Goal: Transaction & Acquisition: Subscribe to service/newsletter

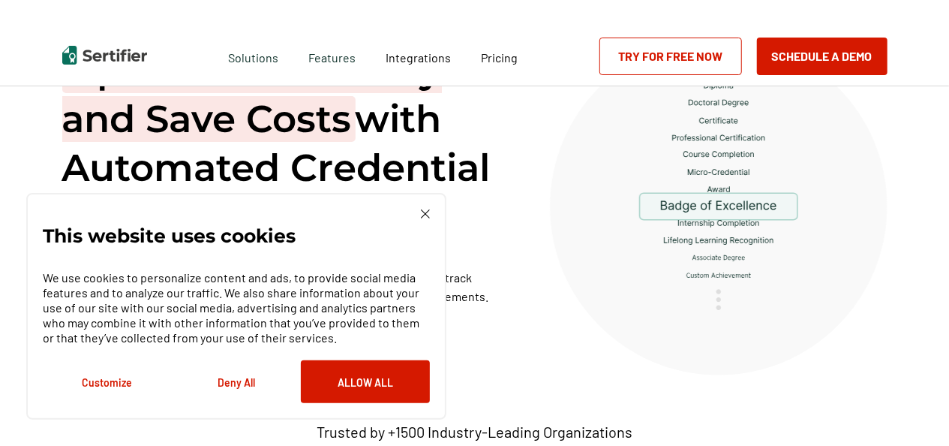
click at [421, 212] on img at bounding box center [425, 213] width 9 height 9
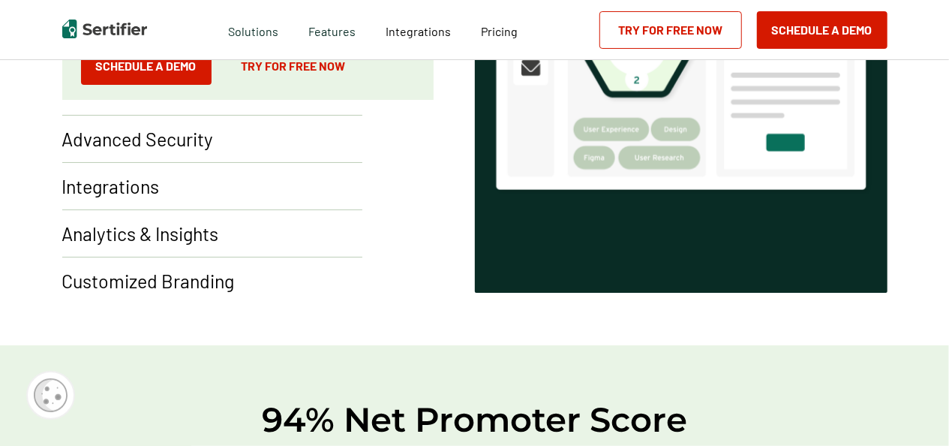
scroll to position [1200, 0]
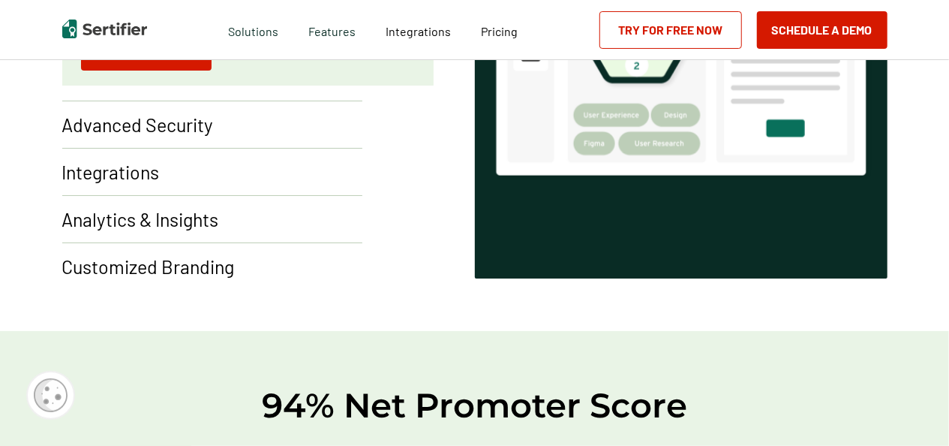
click at [127, 134] on p "Advanced Security" at bounding box center [138, 125] width 152 height 24
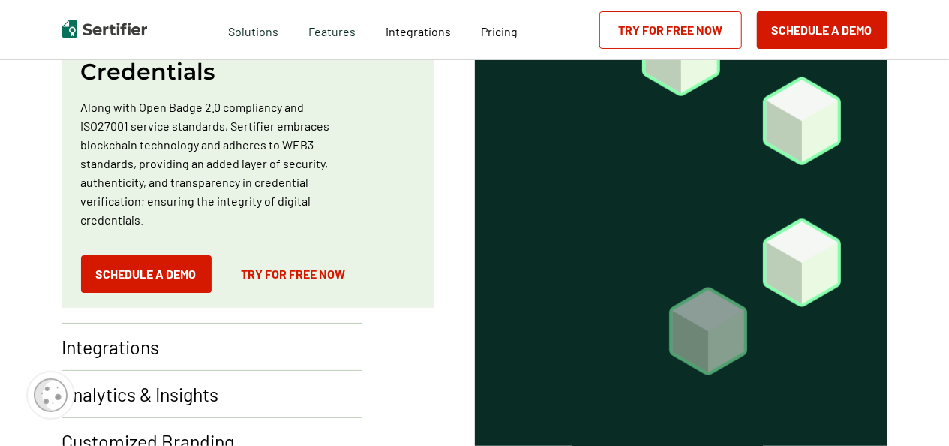
scroll to position [1125, 0]
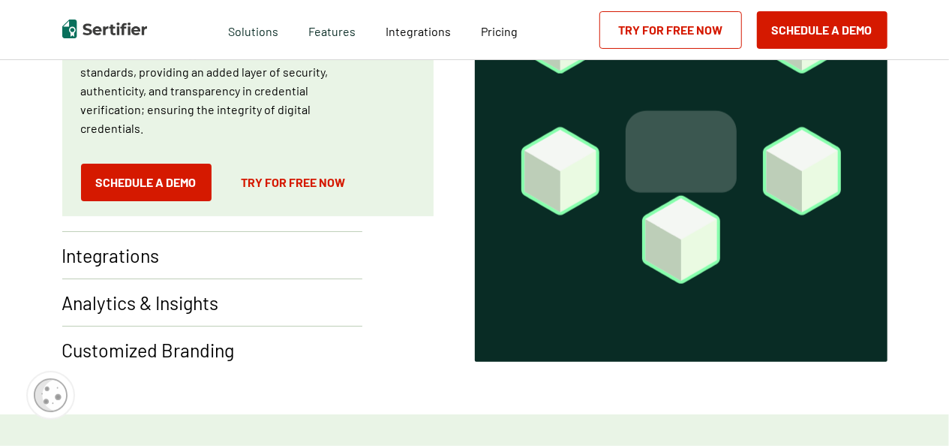
click at [129, 257] on p "Integrations" at bounding box center [111, 255] width 98 height 24
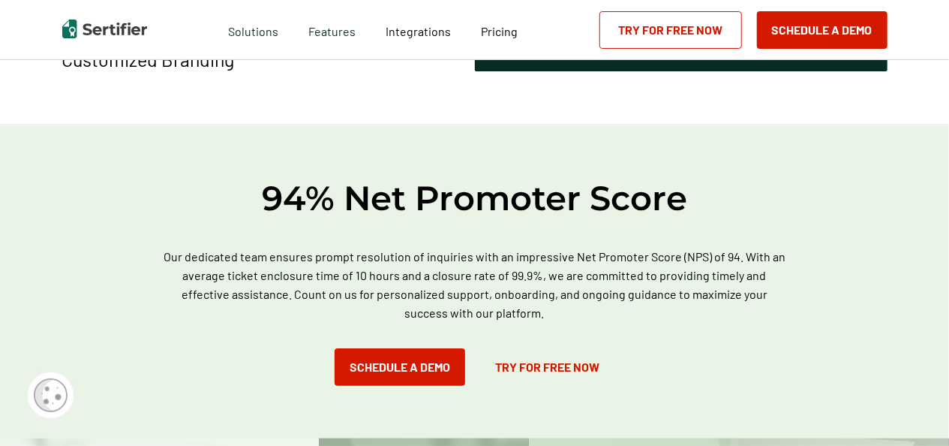
scroll to position [1425, 0]
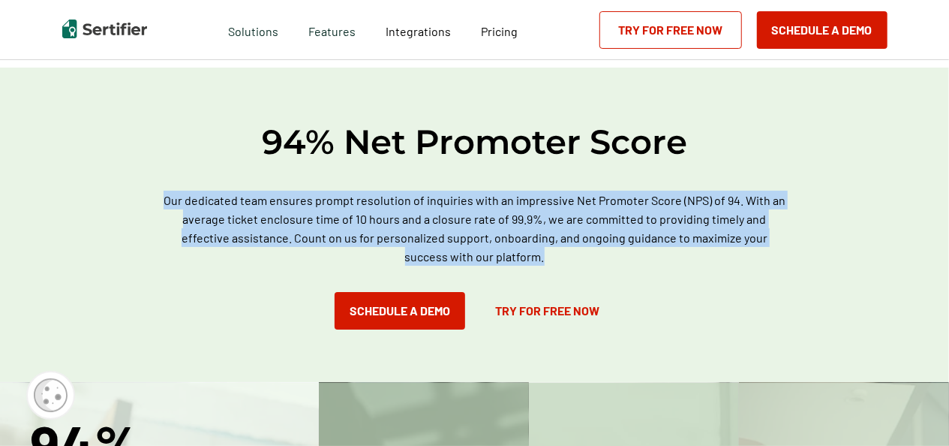
drag, startPoint x: 175, startPoint y: 197, endPoint x: 801, endPoint y: 264, distance: 629.9
click at [801, 264] on div "94% Net Promoter Score Our dedicated team ensures prompt resolution of inquirie…" at bounding box center [474, 225] width 949 height 314
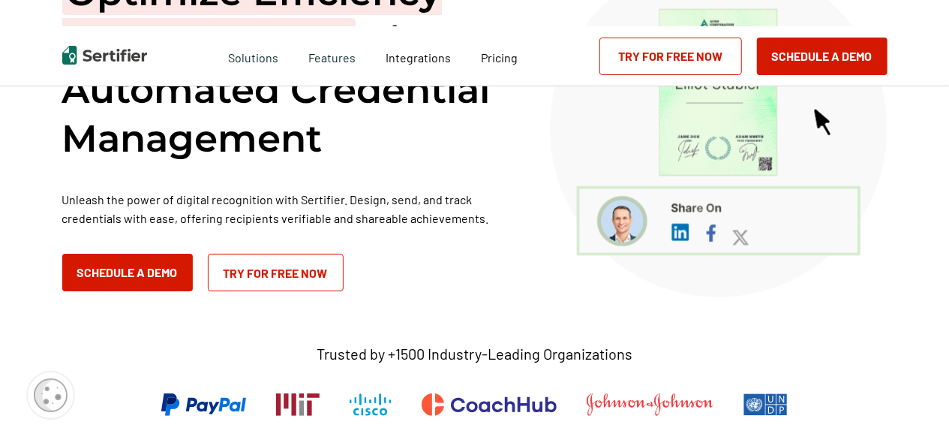
scroll to position [0, 0]
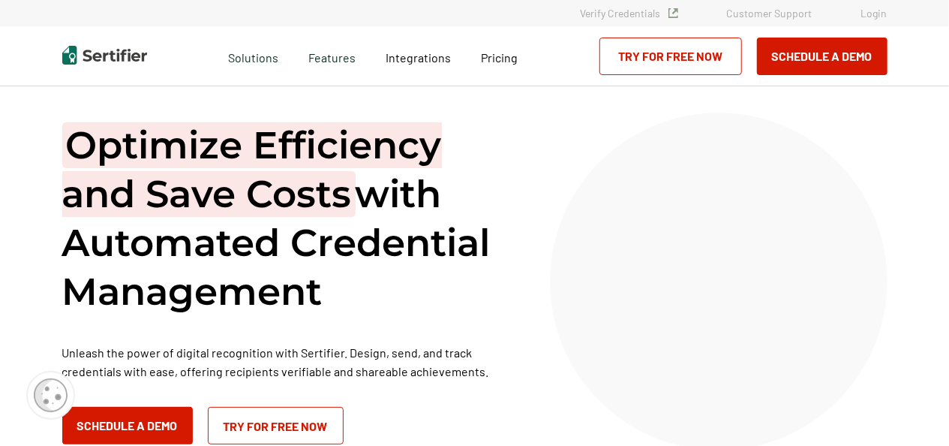
click at [623, 50] on link "Try for Free Now" at bounding box center [670, 57] width 143 height 38
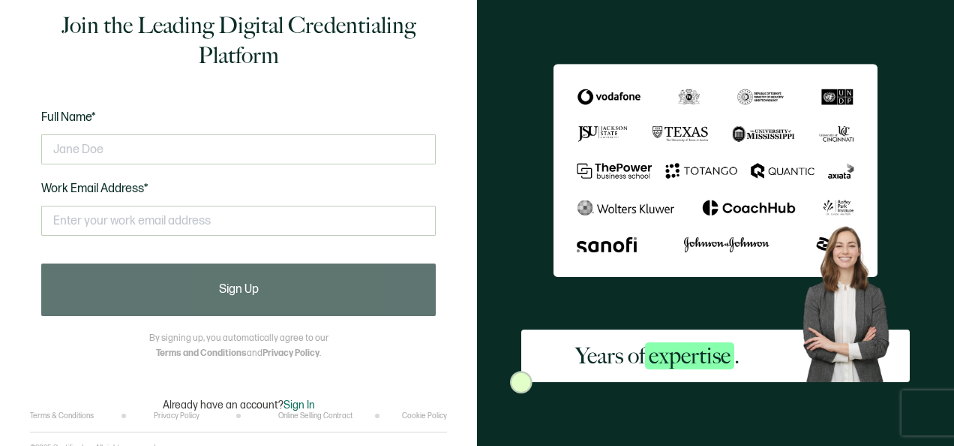
scroll to position [18, 0]
